Goal: Answer question/provide support

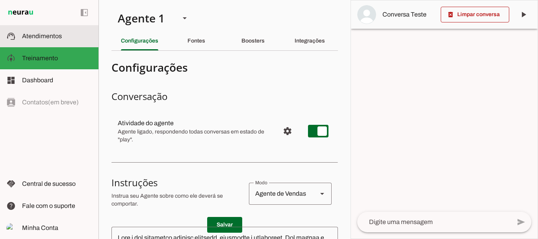
click at [55, 39] on span "Atendimentos" at bounding box center [42, 36] width 40 height 7
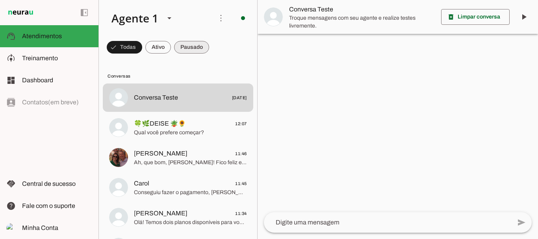
click at [142, 48] on span at bounding box center [124, 47] width 35 height 19
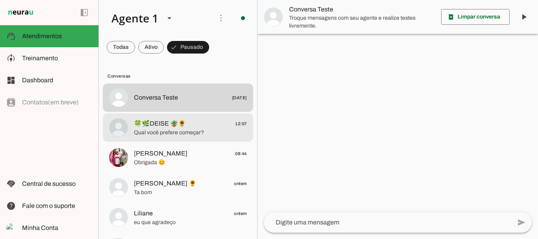
click at [172, 128] on span "🍀🌿DEISE 🪴🌻" at bounding box center [160, 123] width 52 height 9
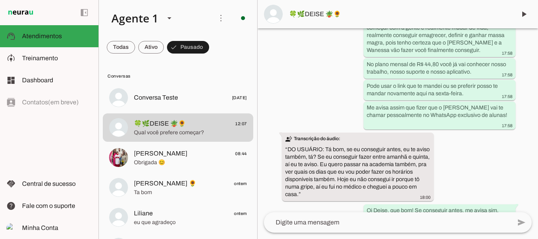
scroll to position [2360, 0]
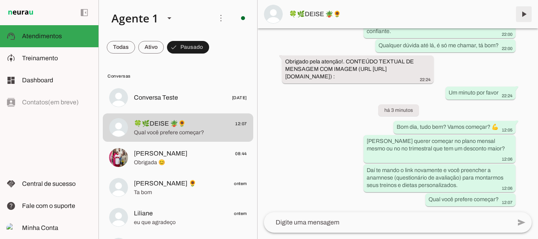
click at [524, 14] on span at bounding box center [523, 14] width 19 height 19
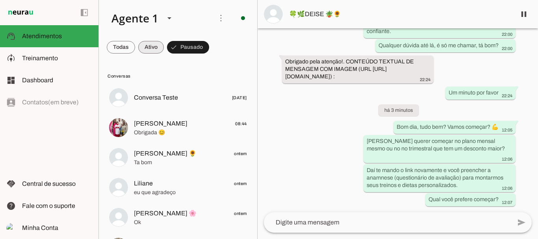
click at [135, 52] on span at bounding box center [121, 47] width 28 height 19
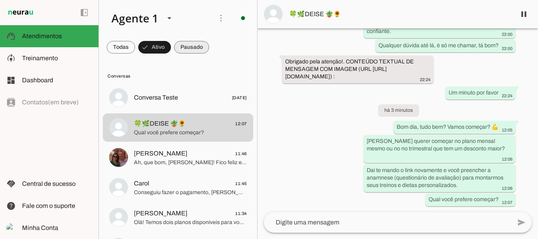
click at [135, 48] on span at bounding box center [121, 47] width 28 height 19
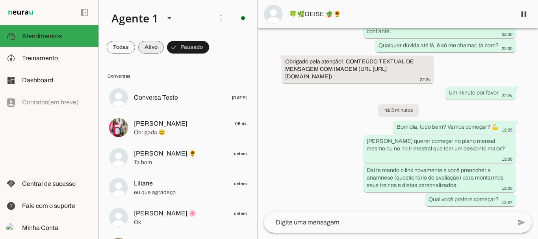
click at [135, 45] on span at bounding box center [121, 47] width 28 height 19
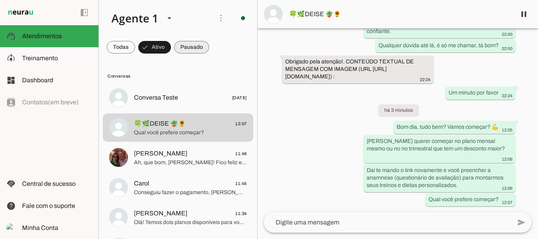
click at [135, 47] on span at bounding box center [121, 47] width 28 height 19
